Goal: Task Accomplishment & Management: Use online tool/utility

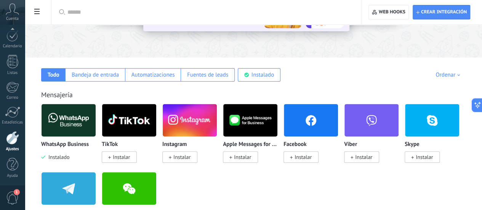
click at [96, 138] on div "WhatsApp Business Instalado" at bounding box center [68, 132] width 55 height 57
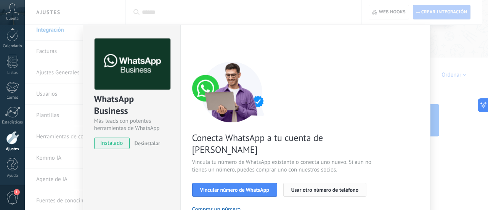
click at [308, 187] on span "Usar otro número de teléfono" at bounding box center [324, 189] width 67 height 5
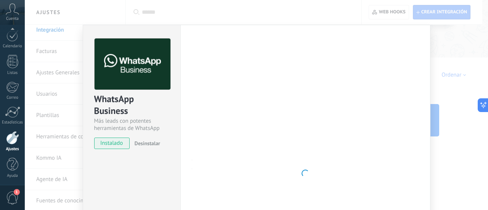
click at [127, 130] on div "Más leads con potentes herramientas de WhatsApp" at bounding box center [131, 124] width 75 height 14
click at [419, 60] on div "Configuraciones Autorizaciones Esta pestaña registra a los usuarios que han con…" at bounding box center [305, 173] width 250 height 297
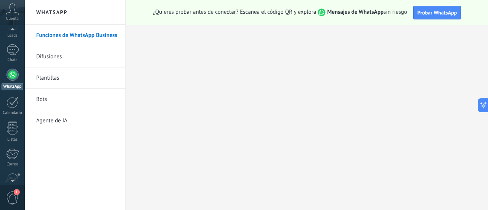
scroll to position [22, 0]
click at [16, 199] on span "1" at bounding box center [12, 197] width 13 height 13
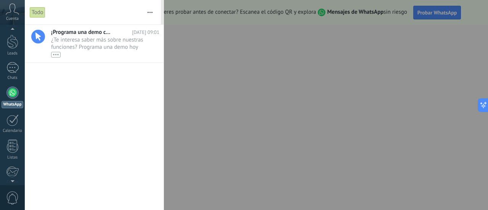
click at [277, 39] on div at bounding box center [244, 105] width 488 height 210
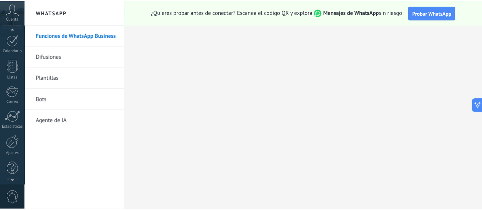
scroll to position [106, 0]
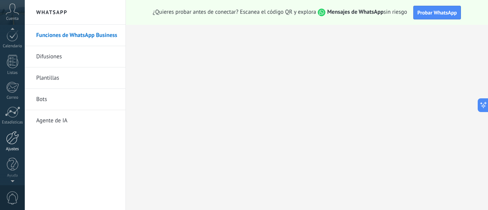
click at [9, 140] on div at bounding box center [12, 137] width 13 height 13
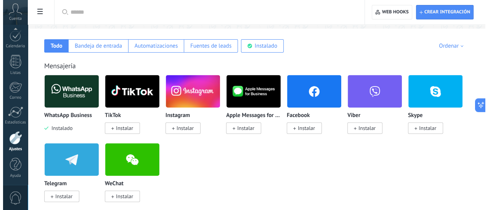
scroll to position [122, 0]
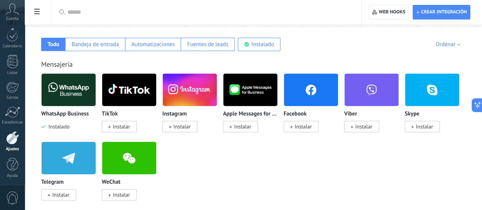
click at [96, 102] on img at bounding box center [69, 89] width 54 height 37
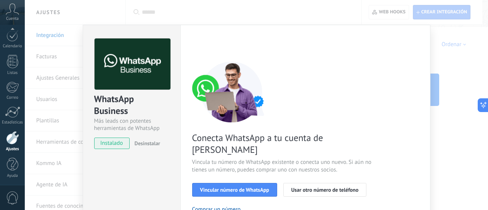
click at [322, 200] on div "Conecta WhatsApp a tu cuenta de Kommo Vincula tu número de WhatsApp existente o…" at bounding box center [305, 174] width 227 height 227
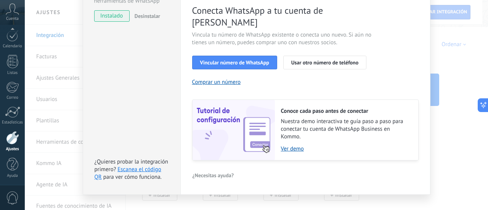
scroll to position [128, 0]
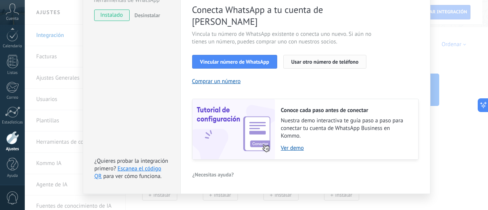
click at [324, 59] on span "Usar otro número de teléfono" at bounding box center [324, 61] width 67 height 5
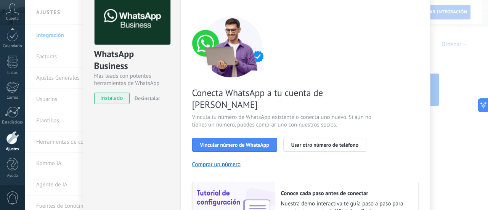
scroll to position [46, 0]
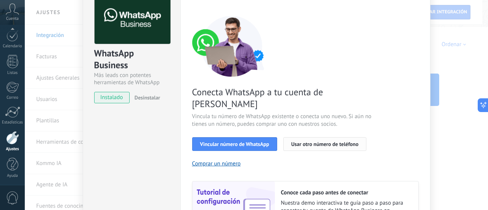
click at [306, 137] on button "Usar otro número de teléfono" at bounding box center [324, 144] width 83 height 14
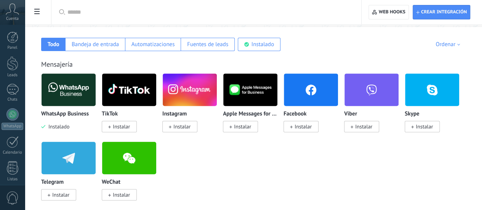
click at [96, 122] on div "WhatsApp Business Instalado" at bounding box center [68, 120] width 55 height 19
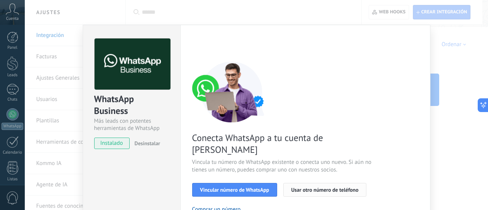
click at [336, 187] on span "Usar otro número de teléfono" at bounding box center [324, 189] width 67 height 5
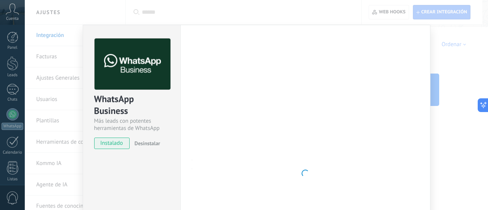
click at [369, 169] on div at bounding box center [305, 174] width 227 height 270
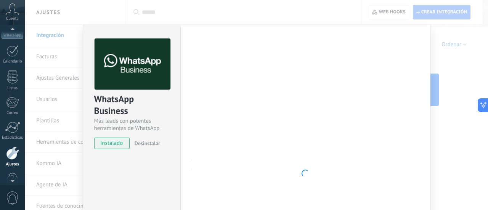
scroll to position [106, 0]
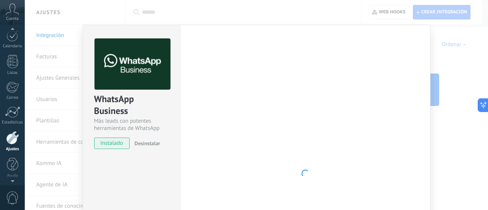
click at [9, 175] on div at bounding box center [12, 179] width 25 height 11
click at [11, 107] on div "WhatsApp" at bounding box center [13, 108] width 22 height 7
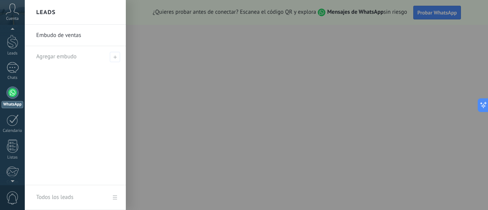
click at [188, 175] on div at bounding box center [269, 105] width 488 height 210
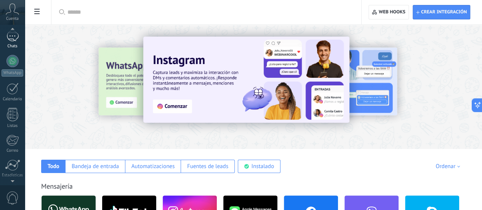
scroll to position [44, 0]
click at [11, 79] on div "WhatsApp" at bounding box center [13, 82] width 22 height 7
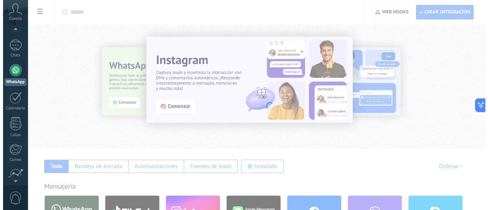
scroll to position [22, 0]
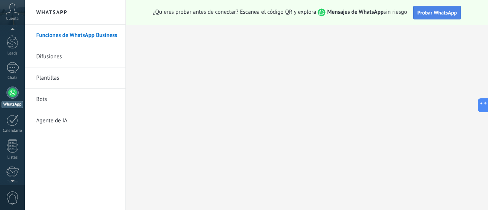
click at [435, 10] on span "Probar WhatsApp" at bounding box center [438, 12] width 40 height 7
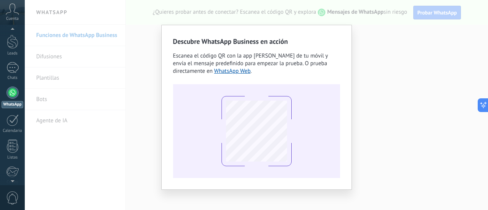
click at [92, 133] on div "Descubre WhatsApp Business en acción Escanea el código QR con la app de cámara …" at bounding box center [256, 105] width 463 height 210
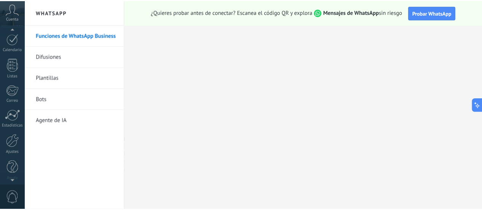
scroll to position [106, 0]
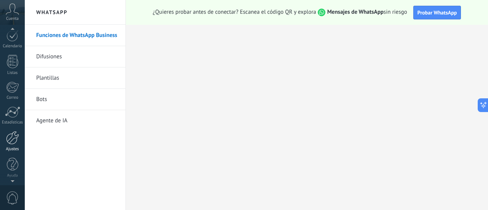
click at [16, 145] on link "Ajustes" at bounding box center [12, 141] width 25 height 21
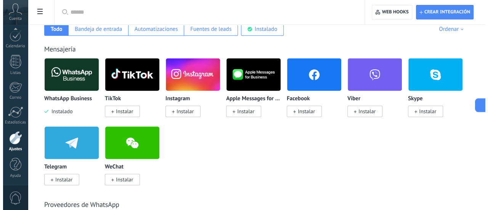
scroll to position [153, 0]
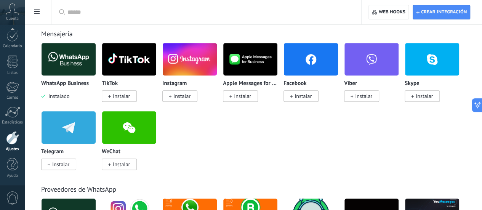
click at [96, 78] on div "WhatsApp Business Instalado" at bounding box center [68, 71] width 55 height 57
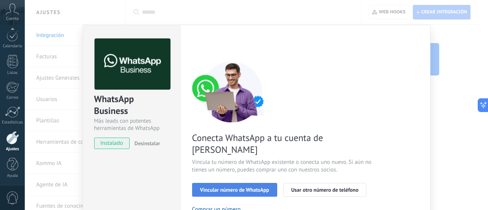
click at [258, 187] on span "Vincular número de WhatsApp" at bounding box center [234, 189] width 69 height 5
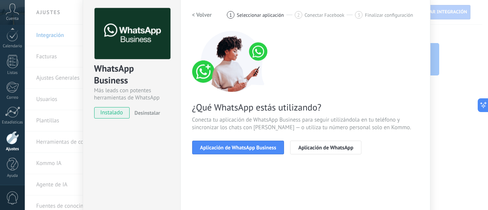
scroll to position [46, 0]
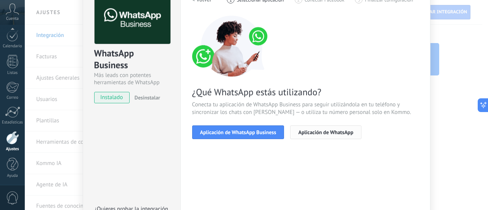
click at [336, 130] on span "Aplicación de WhatsApp" at bounding box center [325, 132] width 55 height 5
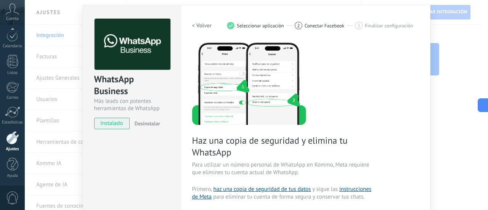
scroll to position [0, 0]
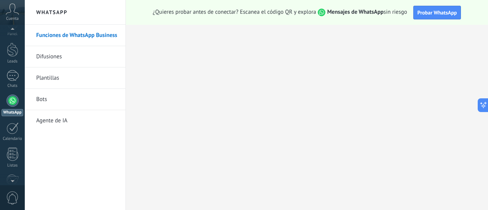
scroll to position [22, 0]
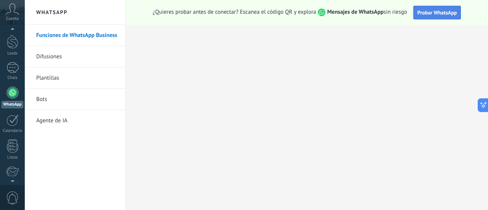
click at [442, 14] on span "Probar WhatsApp" at bounding box center [438, 12] width 40 height 7
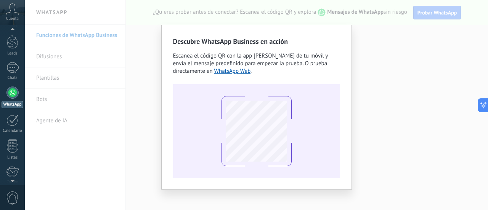
click at [374, 74] on div "Descubre WhatsApp Business en acción Escanea el código QR con la app de cámara …" at bounding box center [256, 105] width 463 height 210
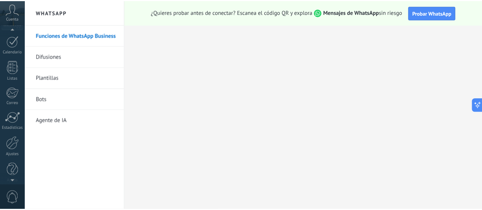
scroll to position [106, 0]
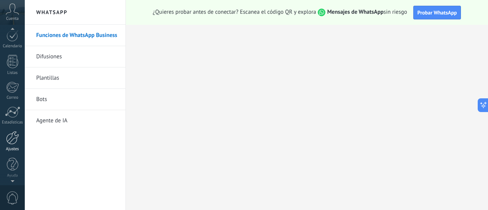
click at [13, 140] on div at bounding box center [12, 137] width 13 height 13
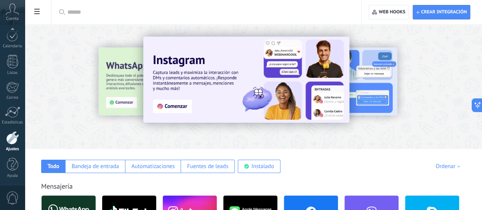
click at [168, 127] on div at bounding box center [254, 84] width 458 height 109
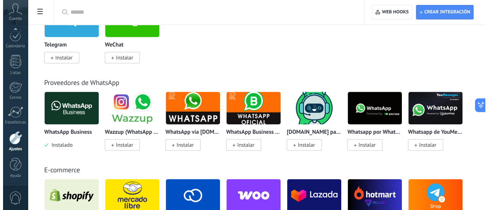
scroll to position [244, 0]
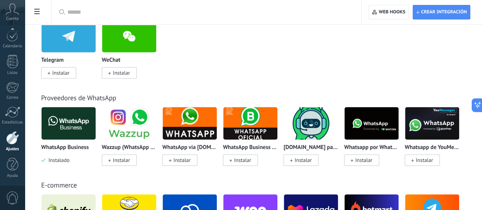
click at [96, 127] on img at bounding box center [69, 123] width 54 height 37
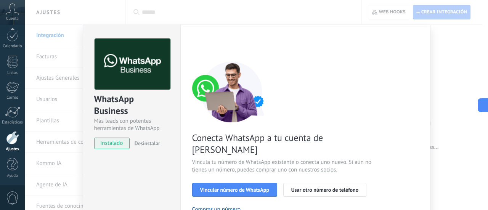
click at [371, 73] on div "Conecta WhatsApp a tu cuenta de Kommo Vincula tu número de WhatsApp existente o…" at bounding box center [305, 174] width 227 height 227
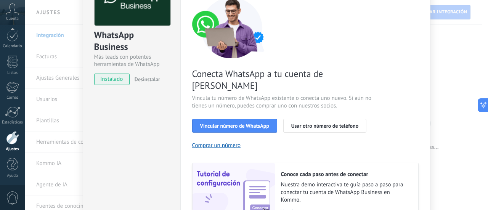
scroll to position [76, 0]
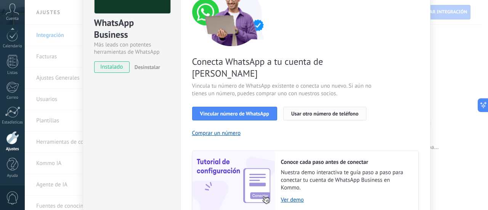
click at [318, 111] on span "Usar otro número de teléfono" at bounding box center [324, 113] width 67 height 5
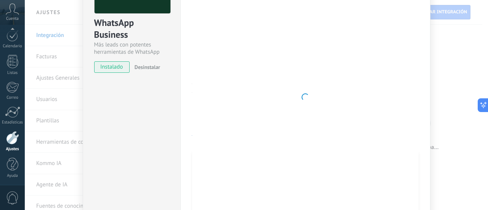
click at [105, 151] on div "WhatsApp Business Más leads con potentes herramientas de WhatsApp instalado Des…" at bounding box center [132, 97] width 98 height 297
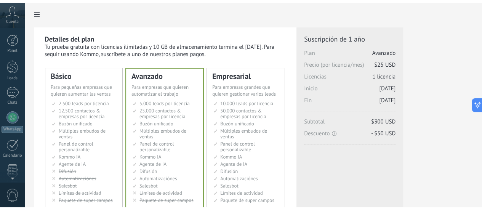
scroll to position [112, 0]
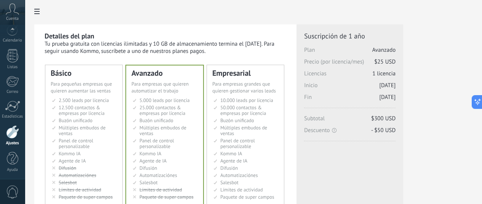
click at [12, 133] on div at bounding box center [12, 131] width 13 height 13
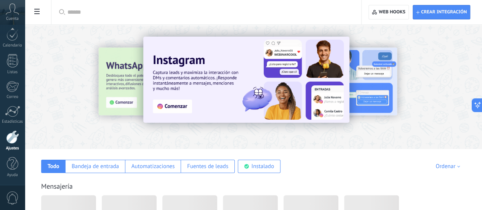
scroll to position [106, 0]
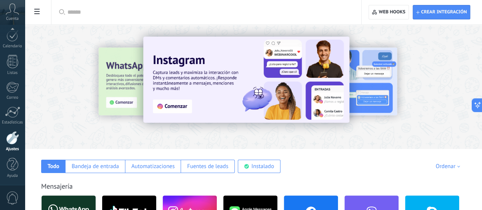
click at [171, 124] on div at bounding box center [254, 84] width 458 height 109
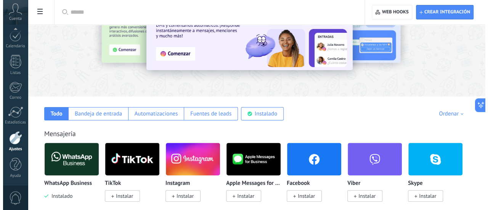
scroll to position [76, 0]
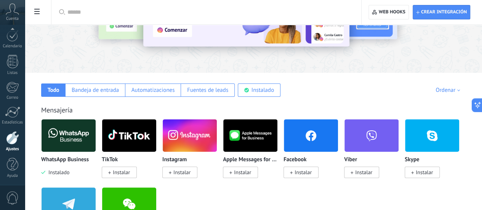
click at [96, 153] on div "WhatsApp Business Instalado" at bounding box center [68, 147] width 55 height 57
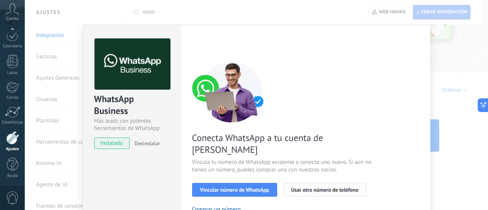
click at [320, 183] on button "Usar otro número de teléfono" at bounding box center [324, 190] width 83 height 14
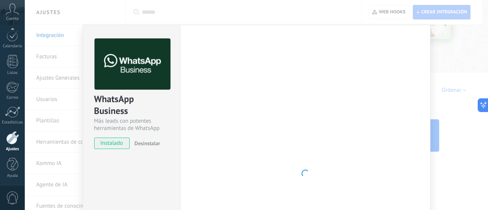
click at [388, 103] on div at bounding box center [305, 174] width 227 height 270
click at [121, 144] on span "instalado" at bounding box center [112, 143] width 35 height 11
click at [129, 55] on img at bounding box center [133, 64] width 76 height 51
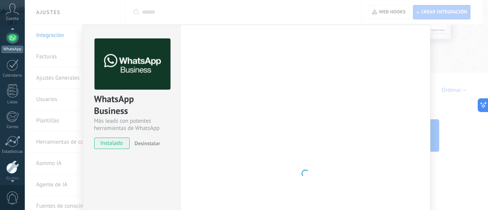
scroll to position [63, 0]
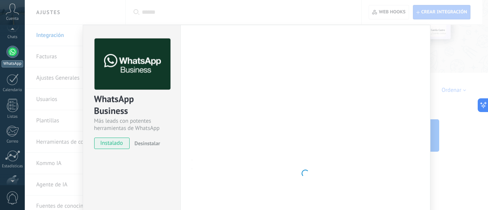
click at [12, 61] on div "WhatsApp" at bounding box center [13, 63] width 22 height 7
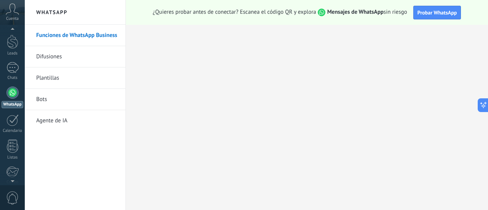
click at [14, 100] on link "WhatsApp" at bounding box center [12, 98] width 25 height 22
click at [439, 11] on span "Probar WhatsApp" at bounding box center [438, 12] width 40 height 7
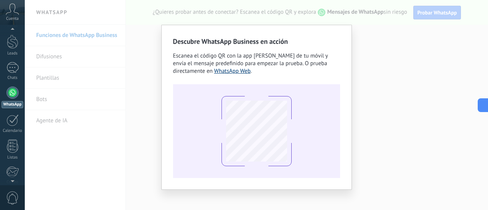
click at [214, 71] on link "WhatsApp Web" at bounding box center [232, 70] width 37 height 7
